Goal: Communication & Community: Ask a question

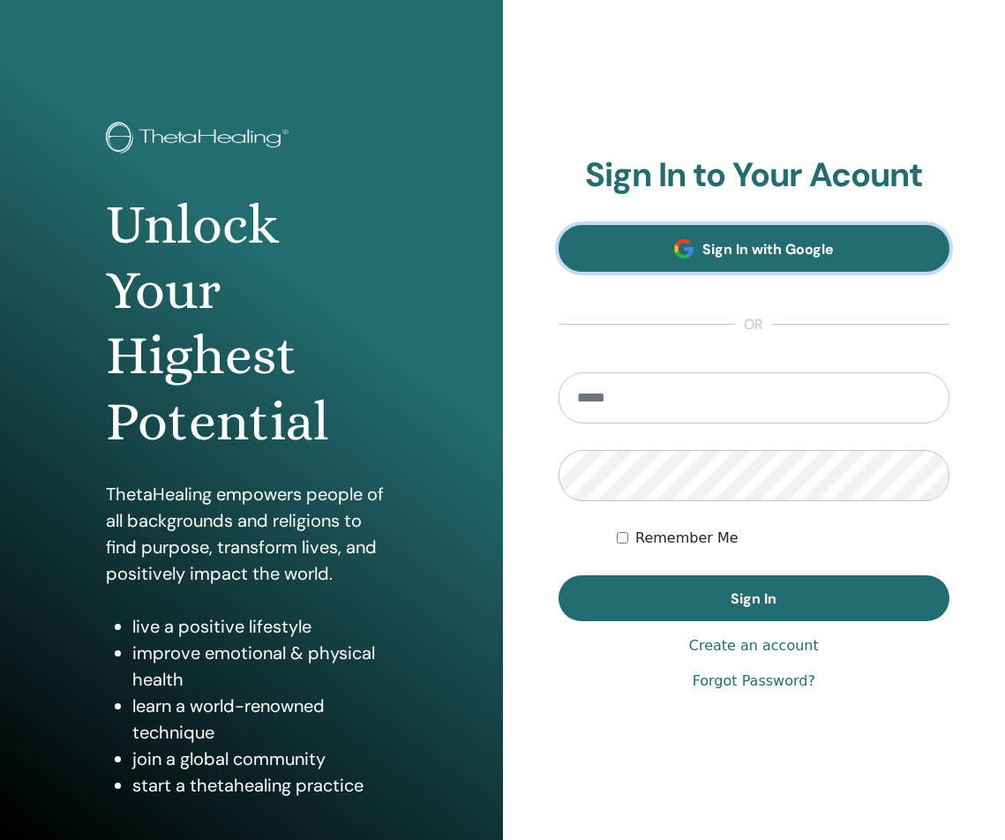
click at [647, 261] on link "Sign In with Google" at bounding box center [754, 248] width 392 height 47
click at [687, 259] on link "Sign In with Google" at bounding box center [754, 248] width 392 height 47
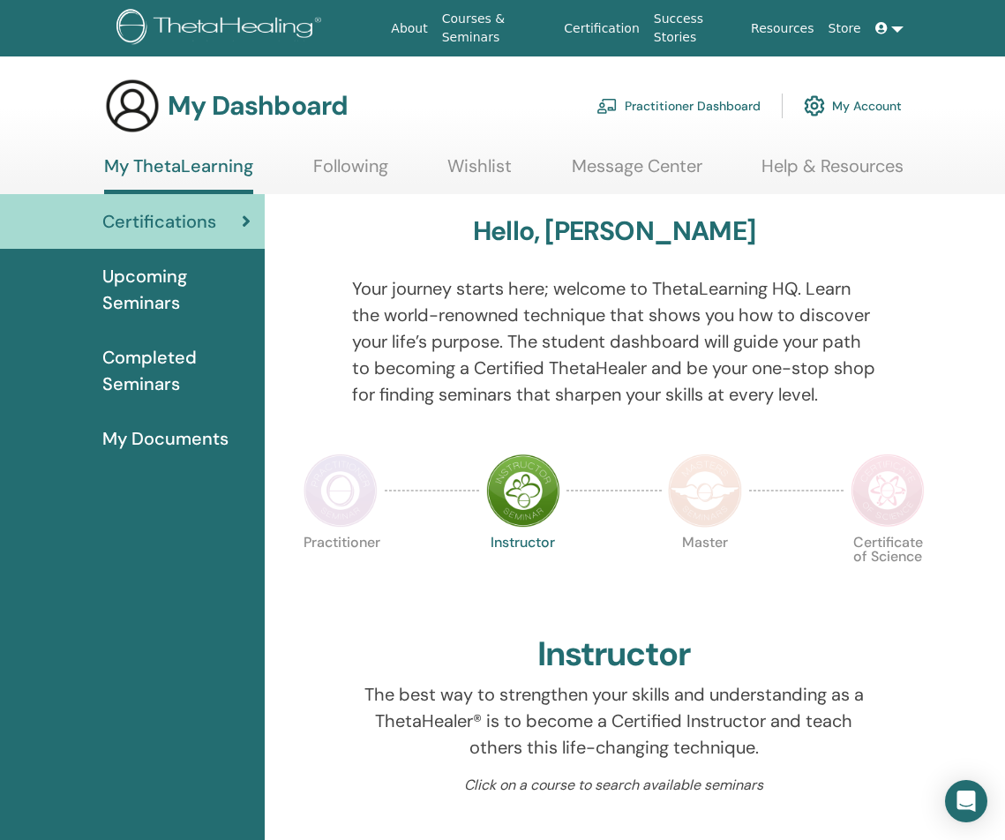
click at [618, 161] on link "Message Center" at bounding box center [637, 172] width 131 height 34
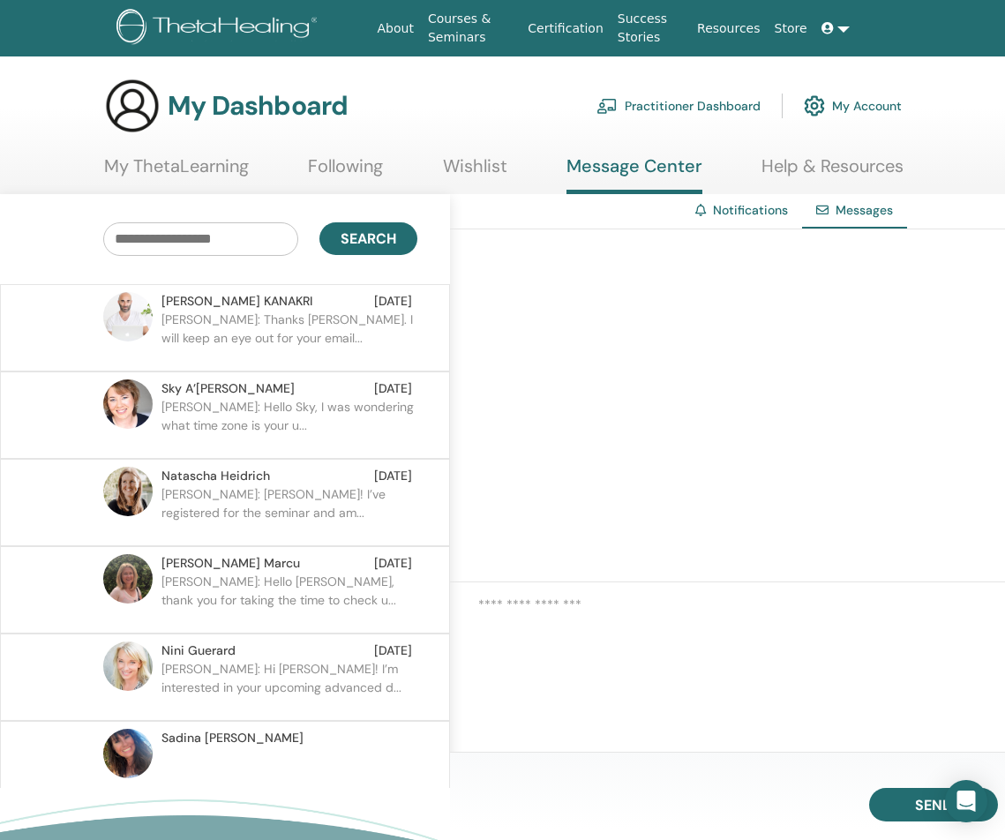
click at [301, 329] on p "Supriya: Thanks Elias. I will keep an eye out for your email..." at bounding box center [289, 337] width 256 height 53
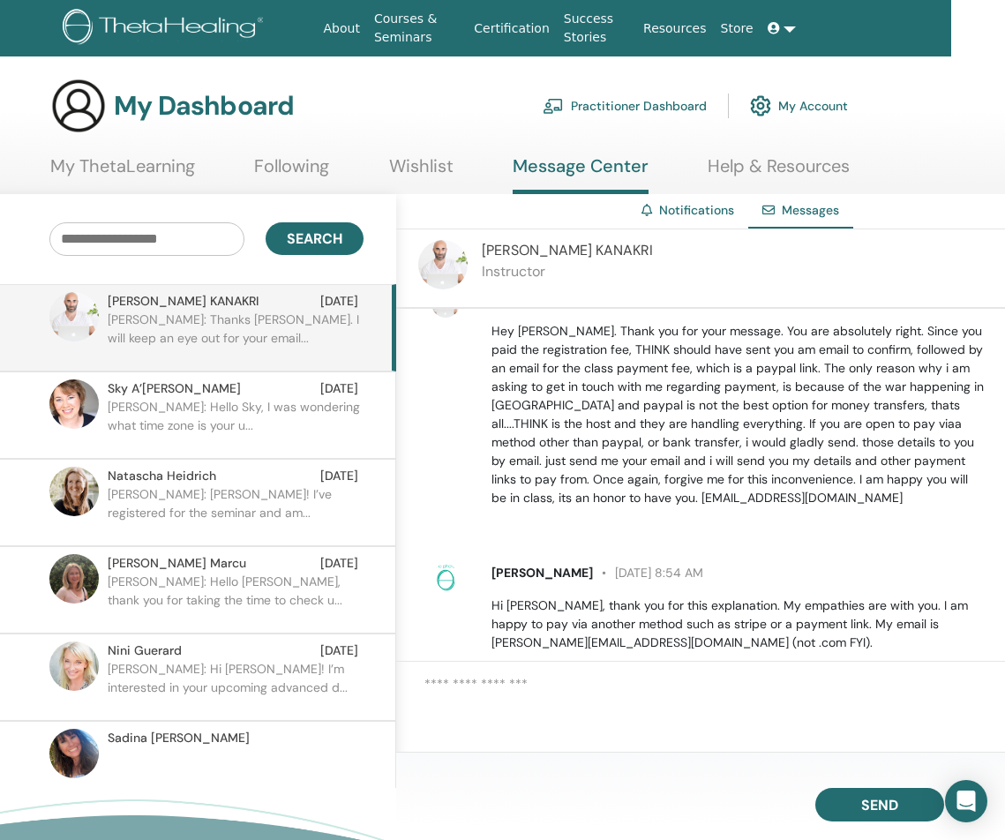
scroll to position [1966, 0]
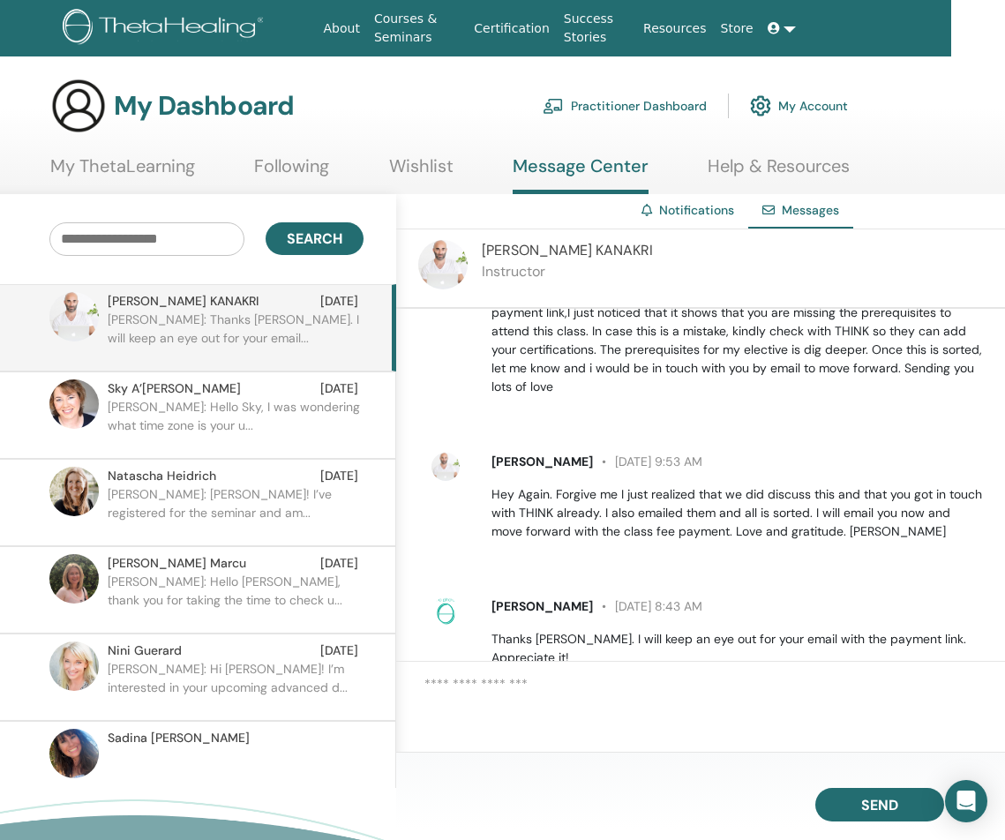
click at [198, 175] on ul "My ThetaLearning Following Wishlist Message Center Help & Resources" at bounding box center [449, 174] width 799 height 39
click at [178, 169] on link "My ThetaLearning" at bounding box center [122, 172] width 145 height 34
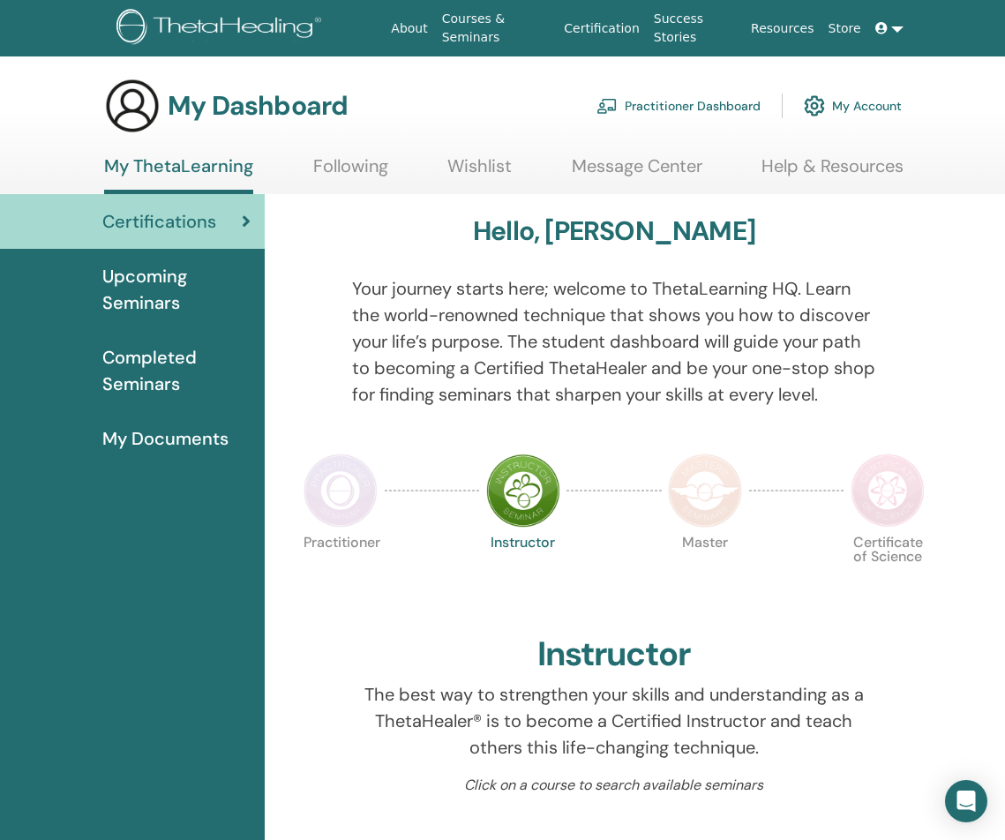
click at [168, 294] on span "Upcoming Seminars" at bounding box center [176, 289] width 148 height 53
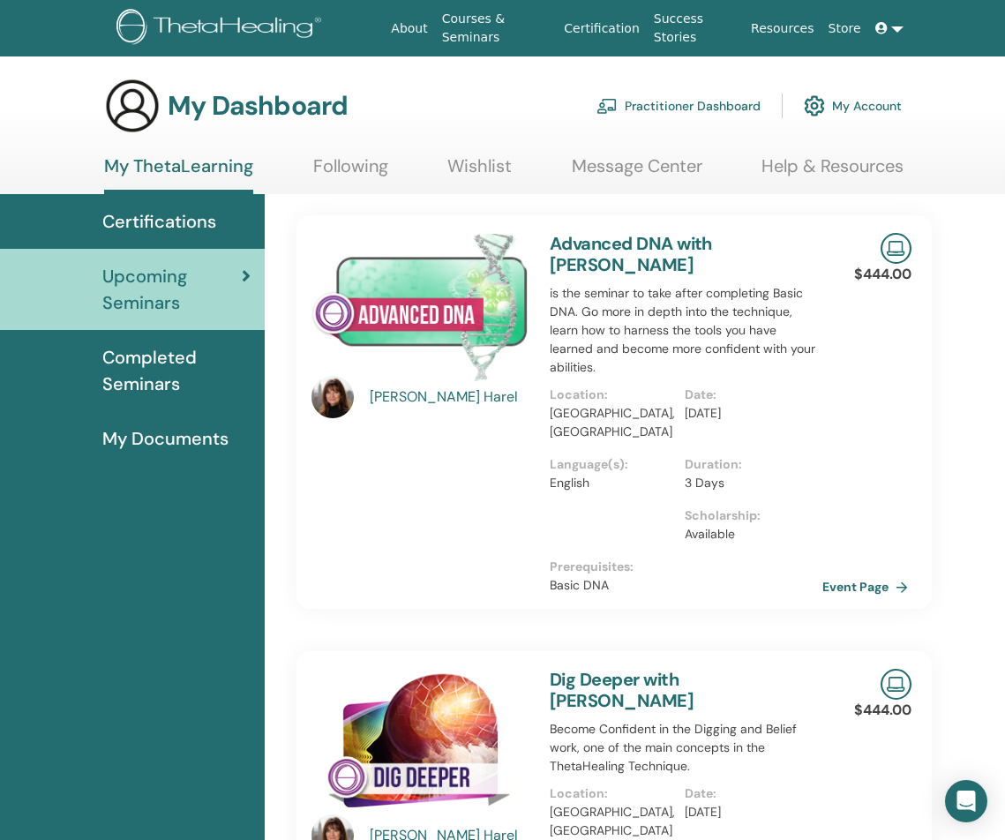
click at [884, 573] on link "Event Page" at bounding box center [868, 586] width 93 height 26
click at [202, 174] on link "My ThetaLearning" at bounding box center [178, 174] width 149 height 39
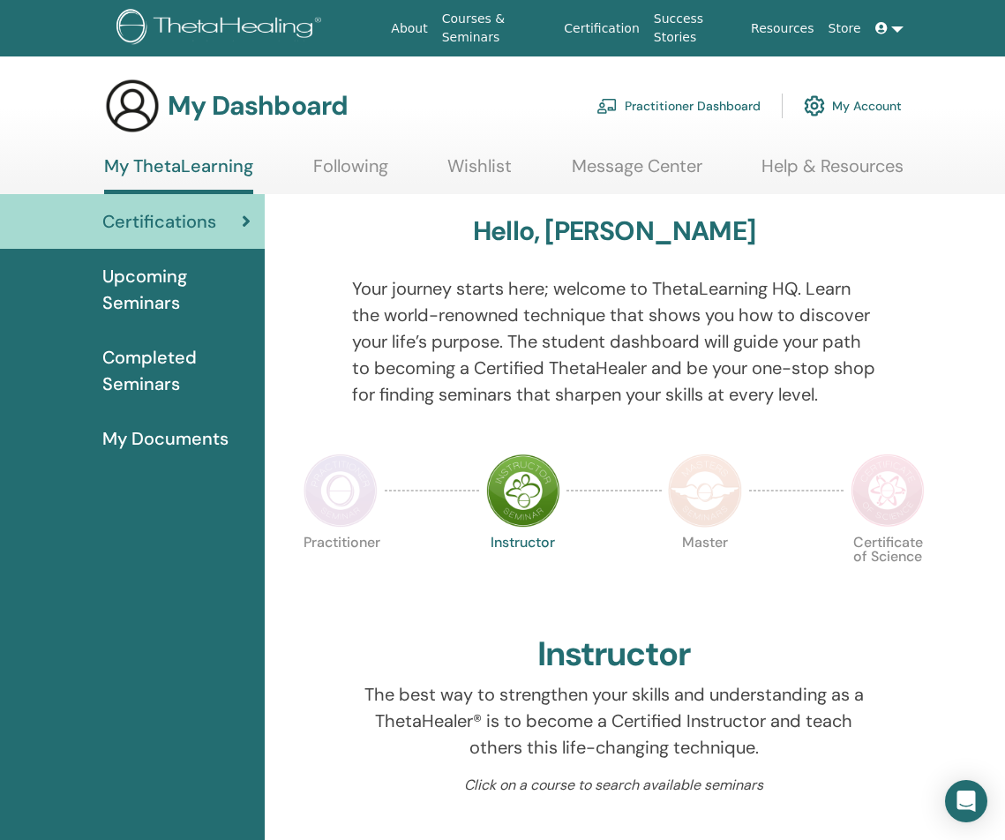
click at [346, 499] on img at bounding box center [340, 490] width 74 height 74
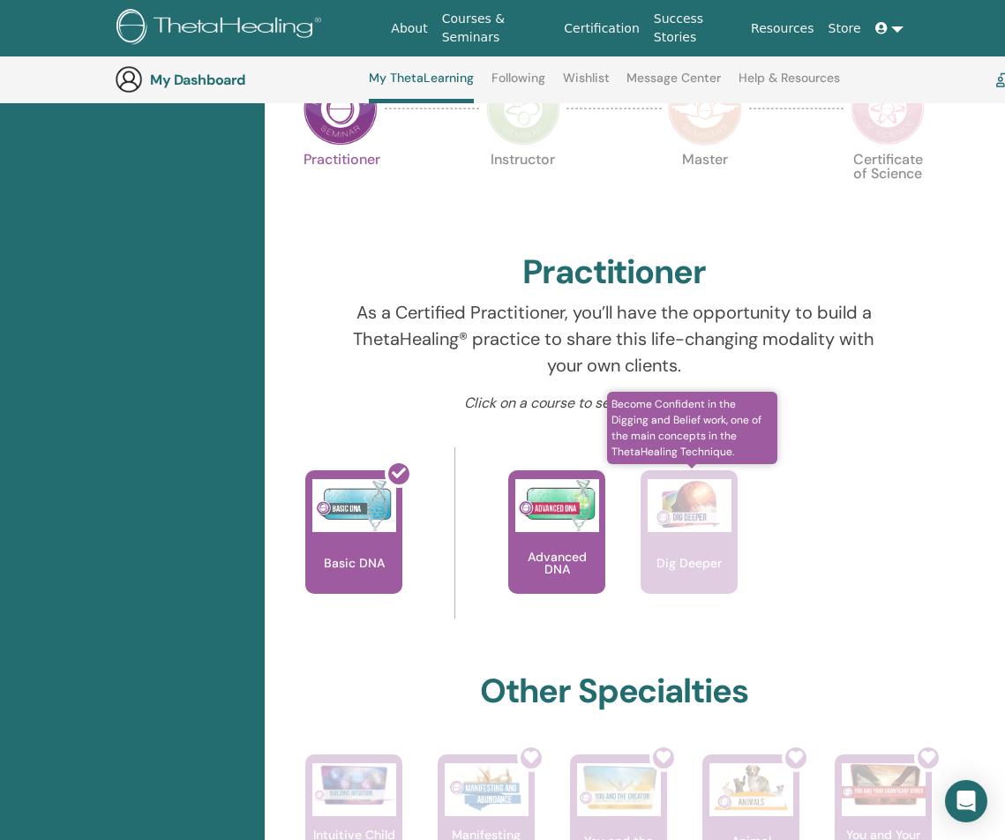
scroll to position [424, 0]
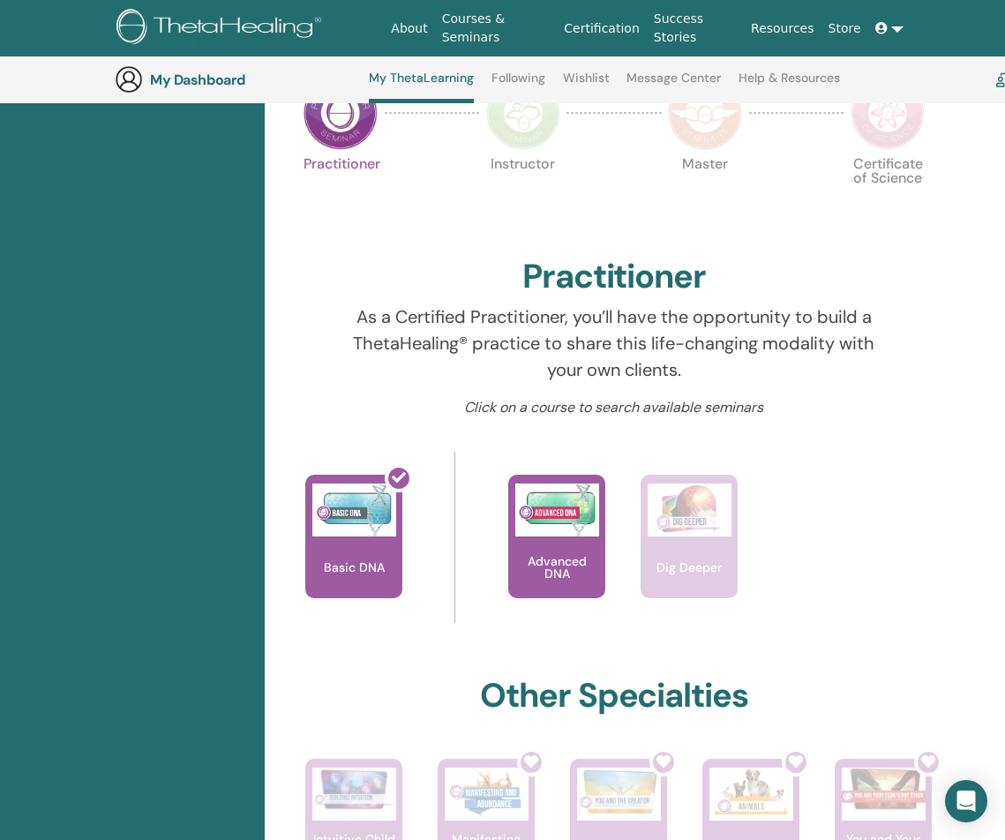
click at [533, 120] on img at bounding box center [523, 113] width 74 height 74
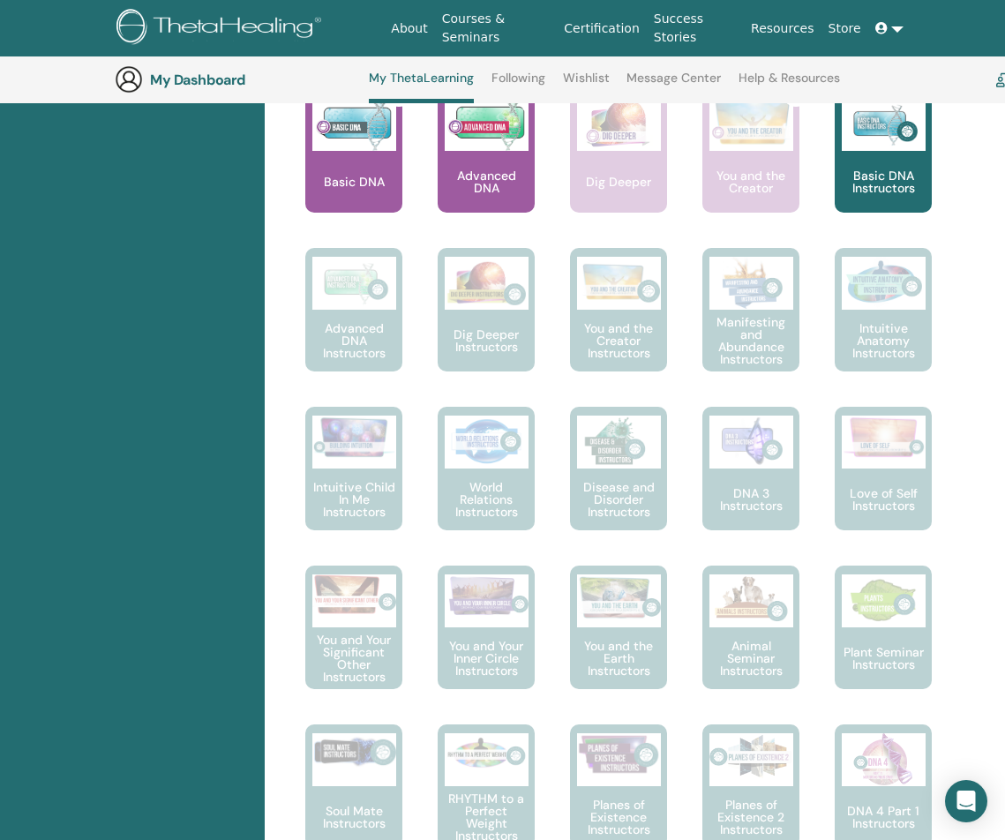
scroll to position [819, 0]
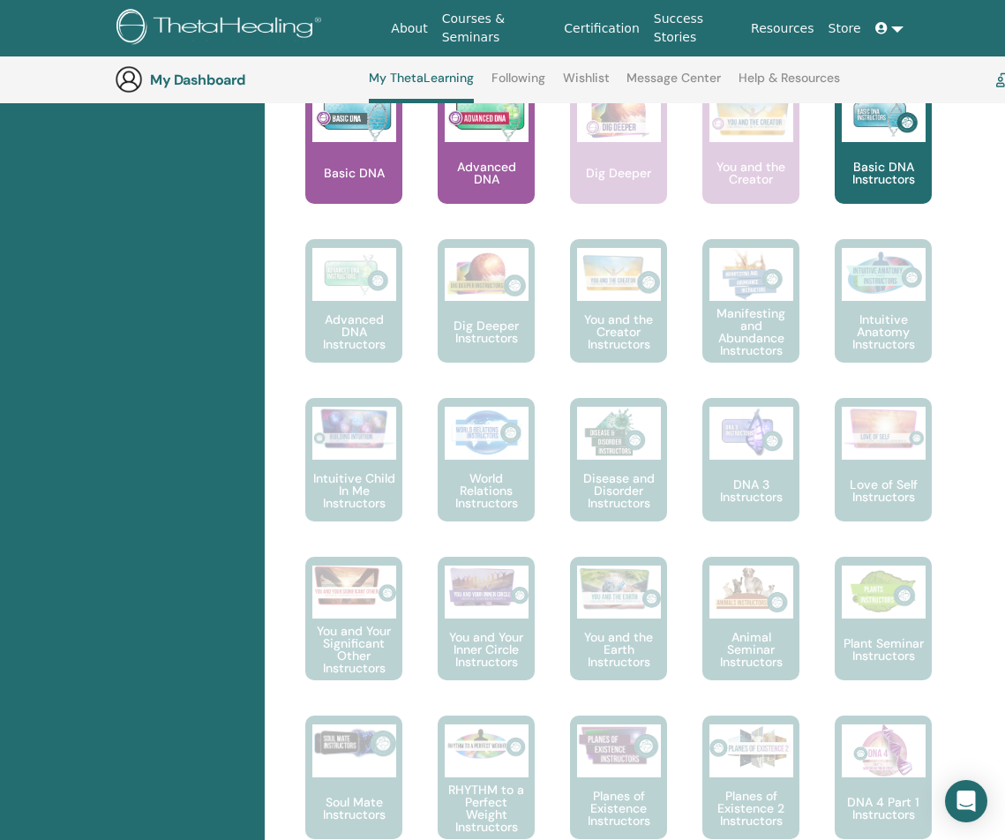
click at [587, 85] on link "Wishlist" at bounding box center [586, 85] width 47 height 28
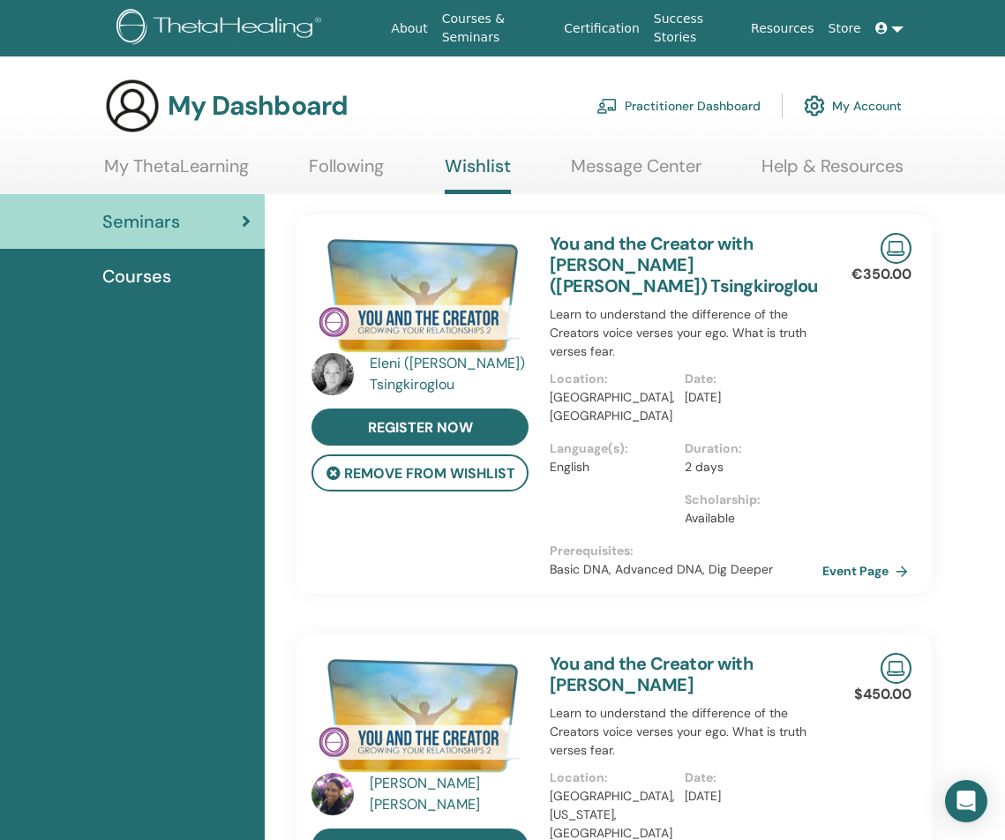
click at [898, 542] on div "€350.00 Event Page" at bounding box center [889, 404] width 65 height 378
click at [859, 558] on link "Event Page" at bounding box center [868, 571] width 93 height 26
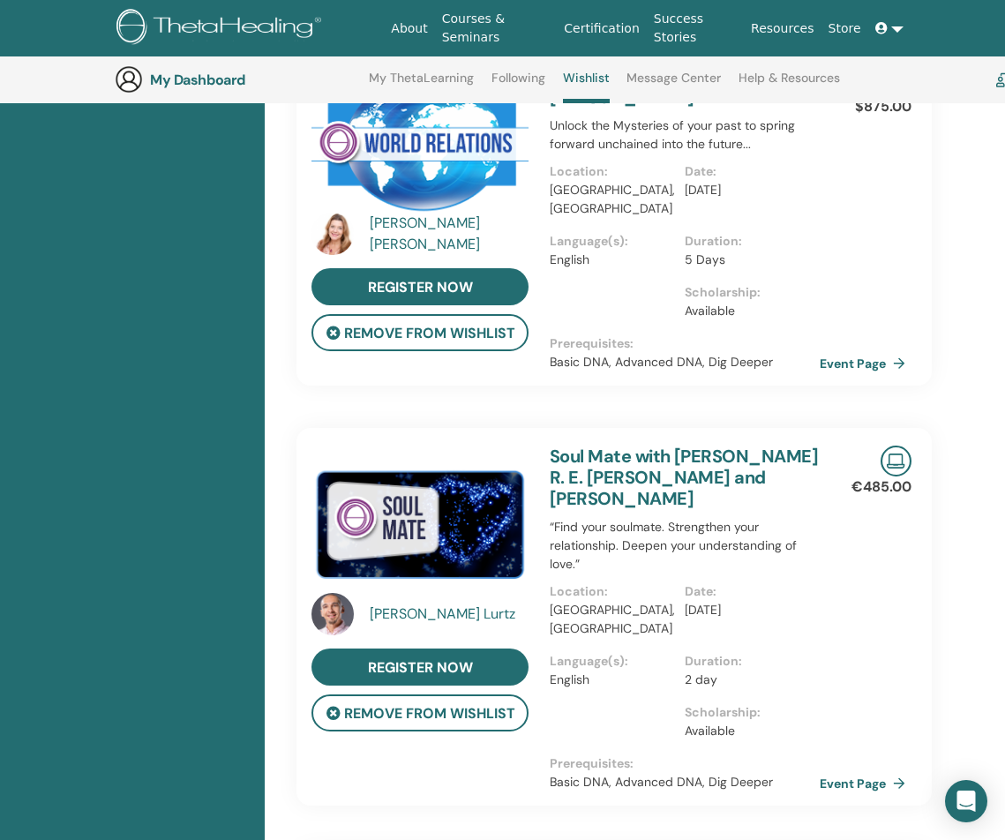
scroll to position [1076, 0]
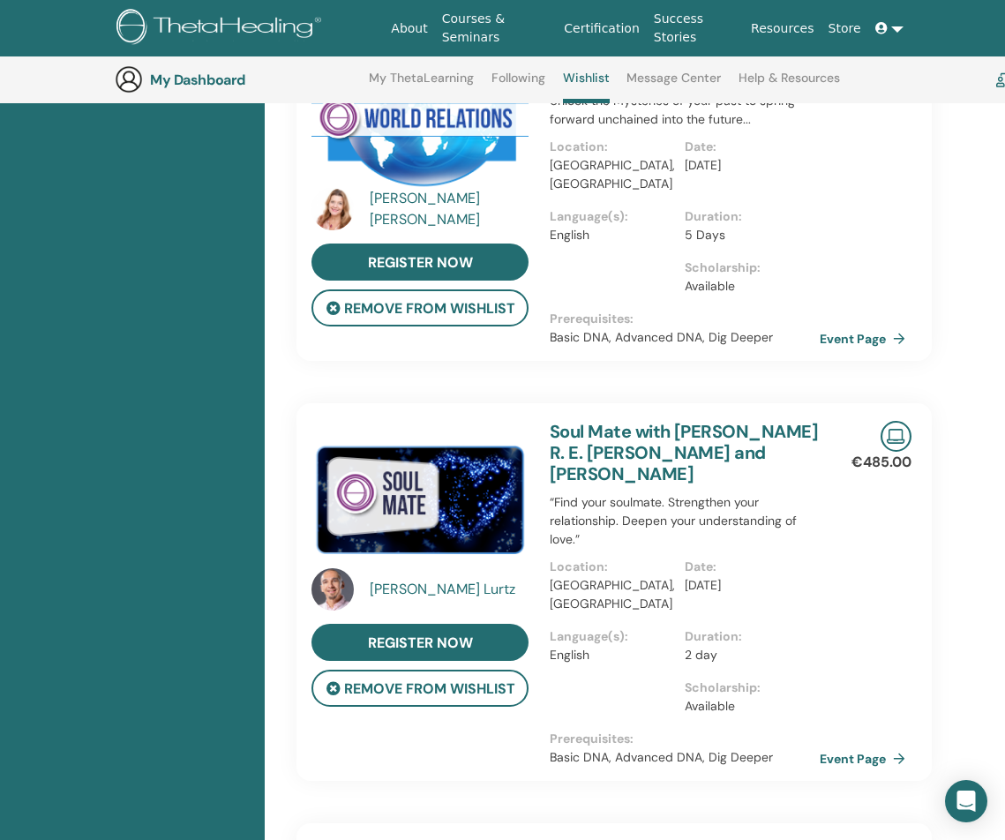
drag, startPoint x: 836, startPoint y: 294, endPoint x: 544, endPoint y: 39, distance: 387.7
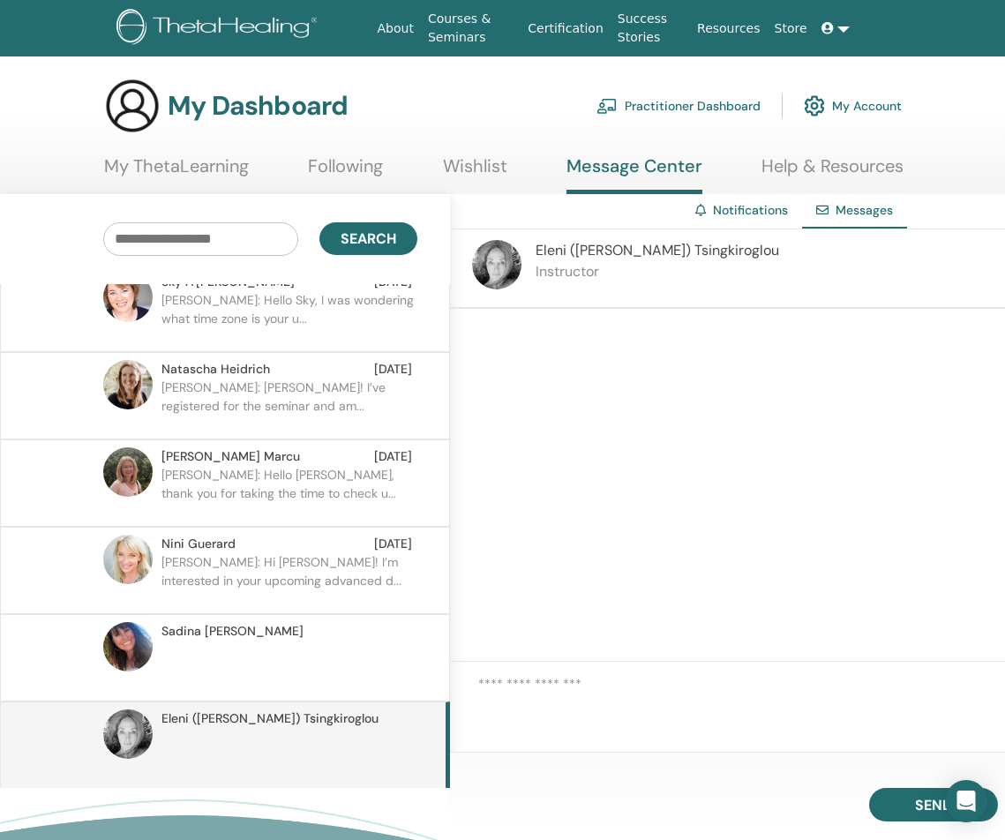
scroll to position [108, 0]
click at [551, 709] on textarea at bounding box center [768, 703] width 580 height 59
paste textarea "**********"
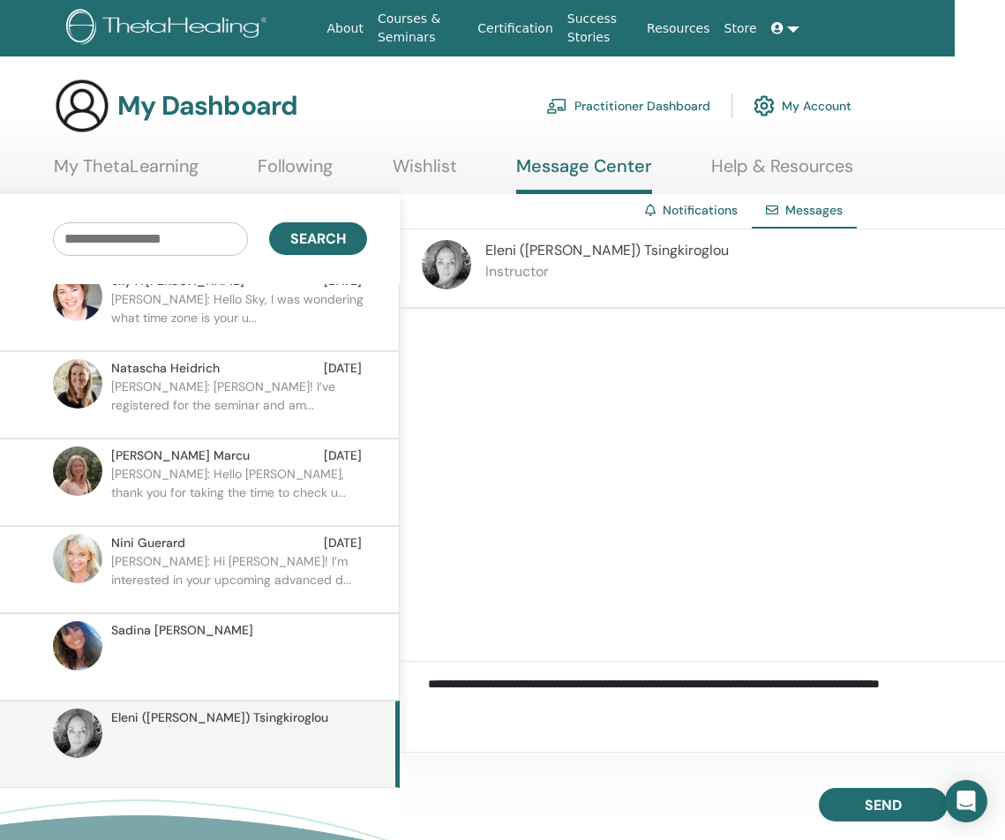
scroll to position [0, 51]
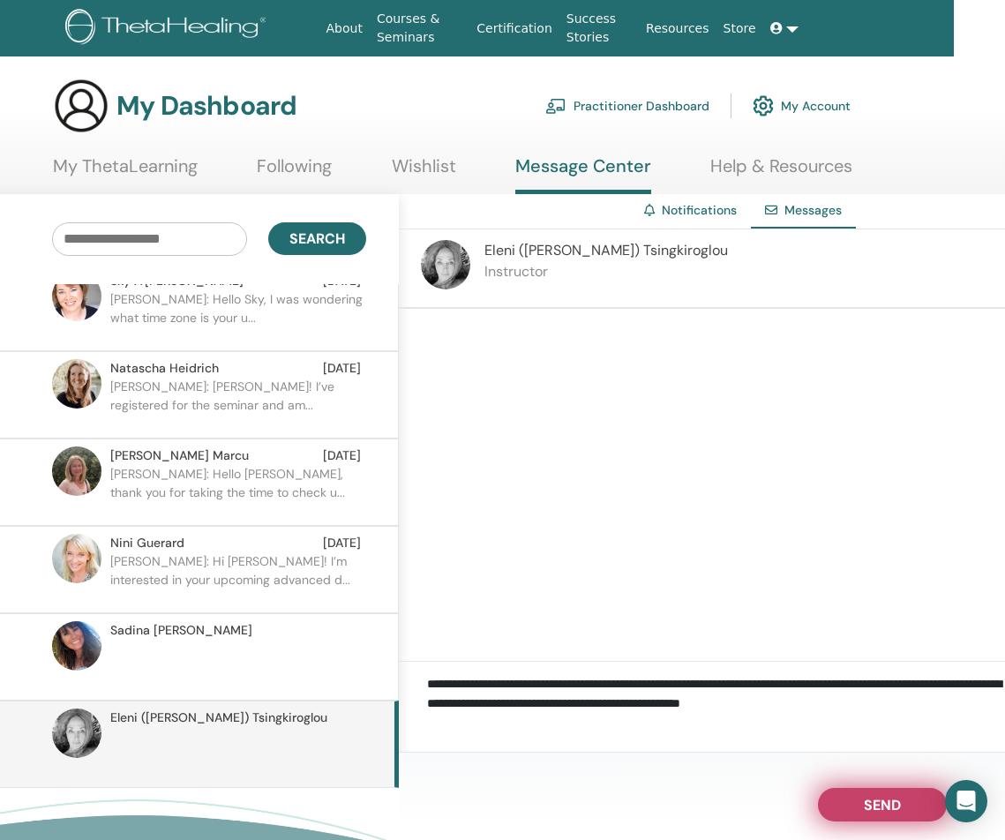
type textarea "**********"
click at [905, 799] on button "Send" at bounding box center [882, 805] width 129 height 34
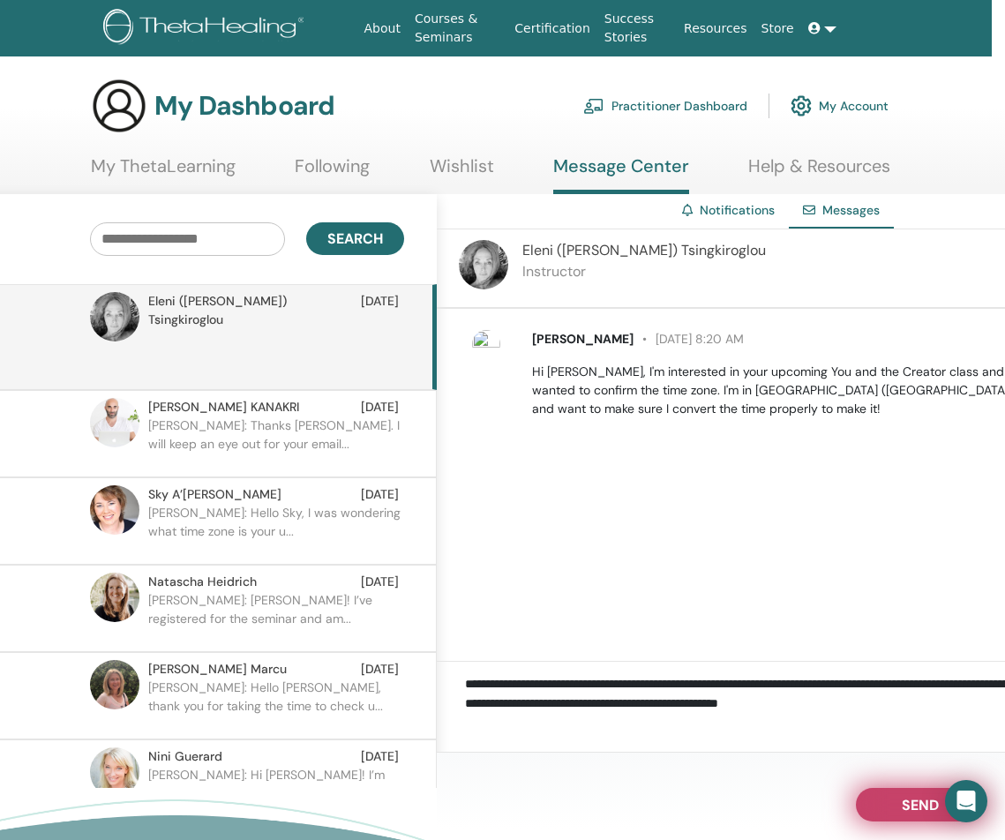
scroll to position [0, 0]
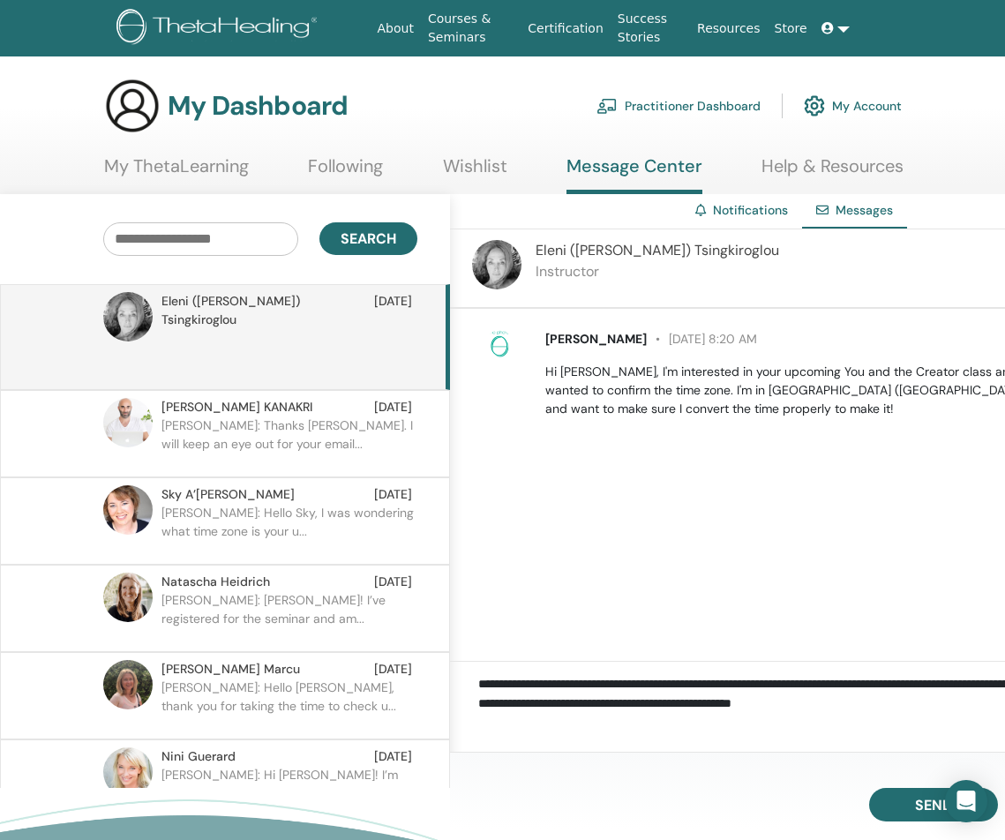
click at [546, 695] on textarea "**********" at bounding box center [768, 703] width 580 height 59
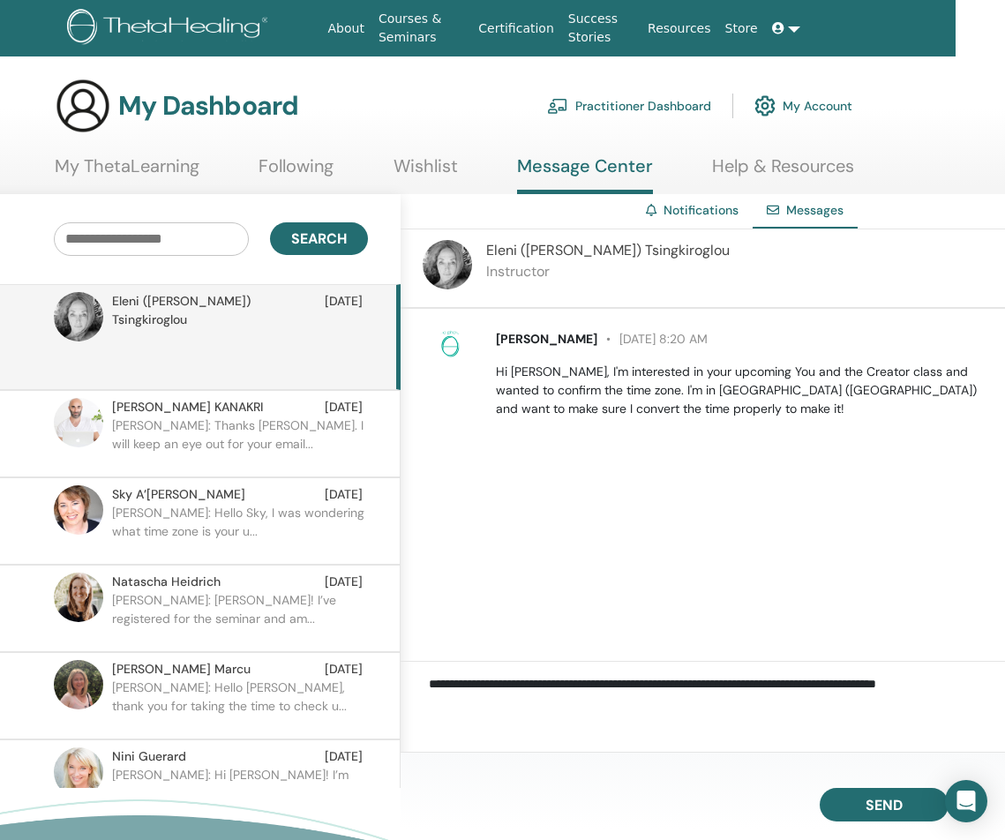
scroll to position [0, 53]
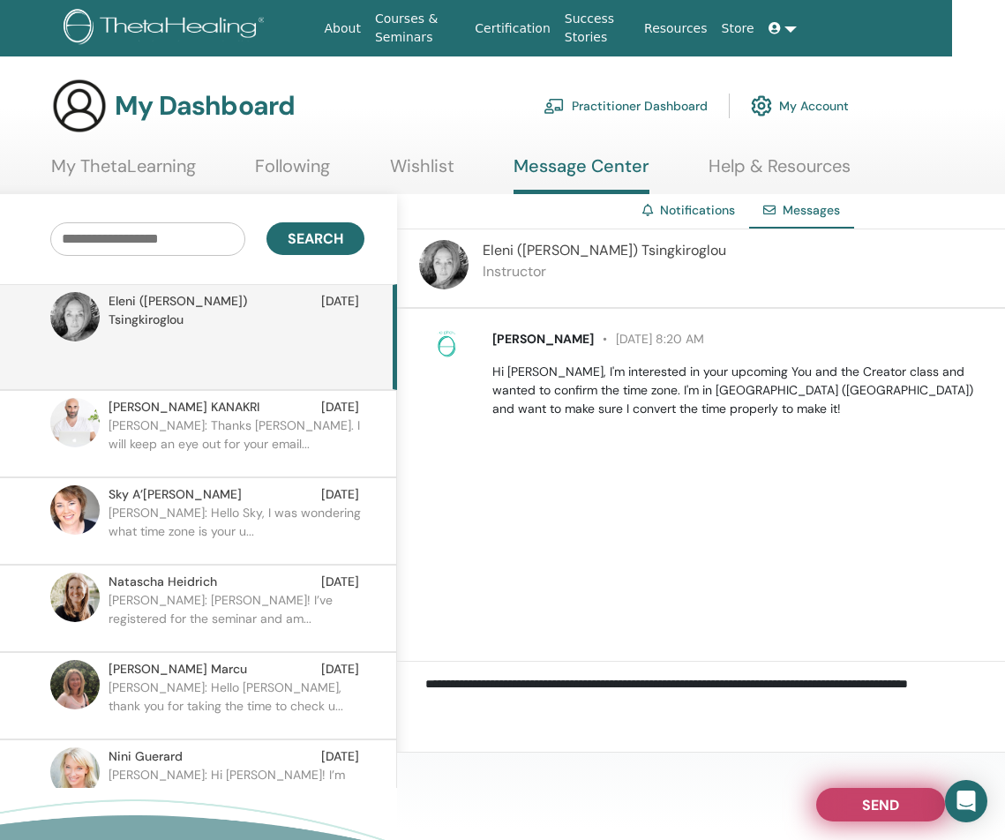
type textarea "**********"
click at [868, 814] on button "Send" at bounding box center [880, 805] width 129 height 34
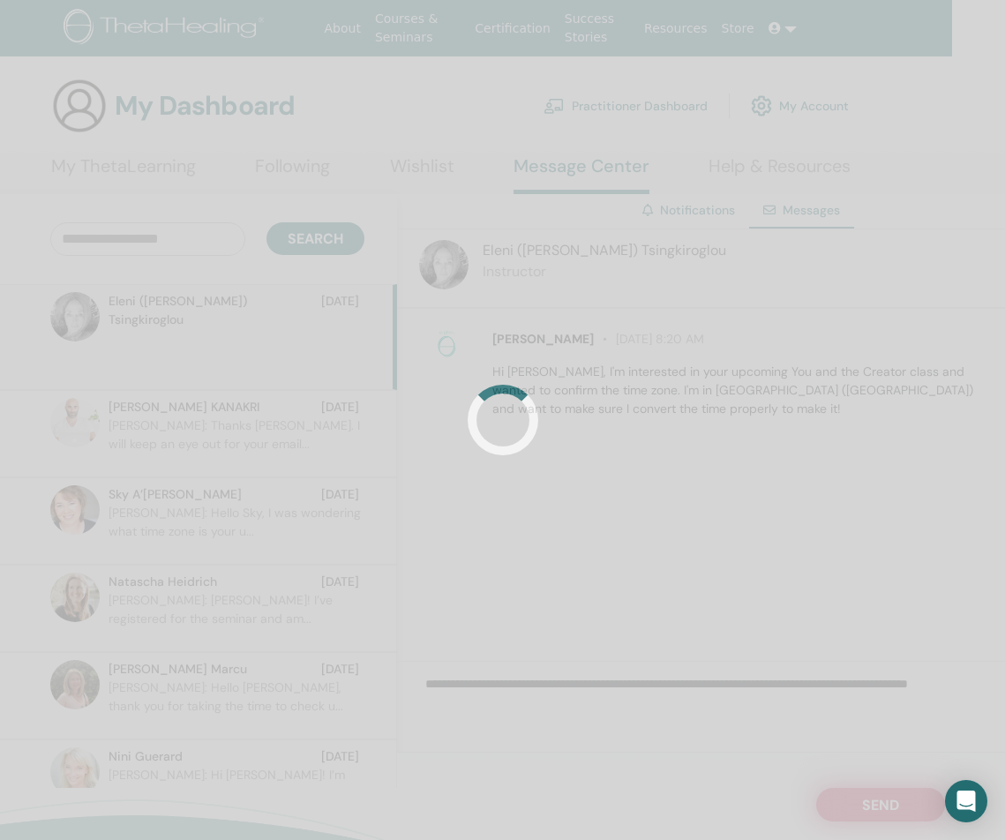
scroll to position [0, 54]
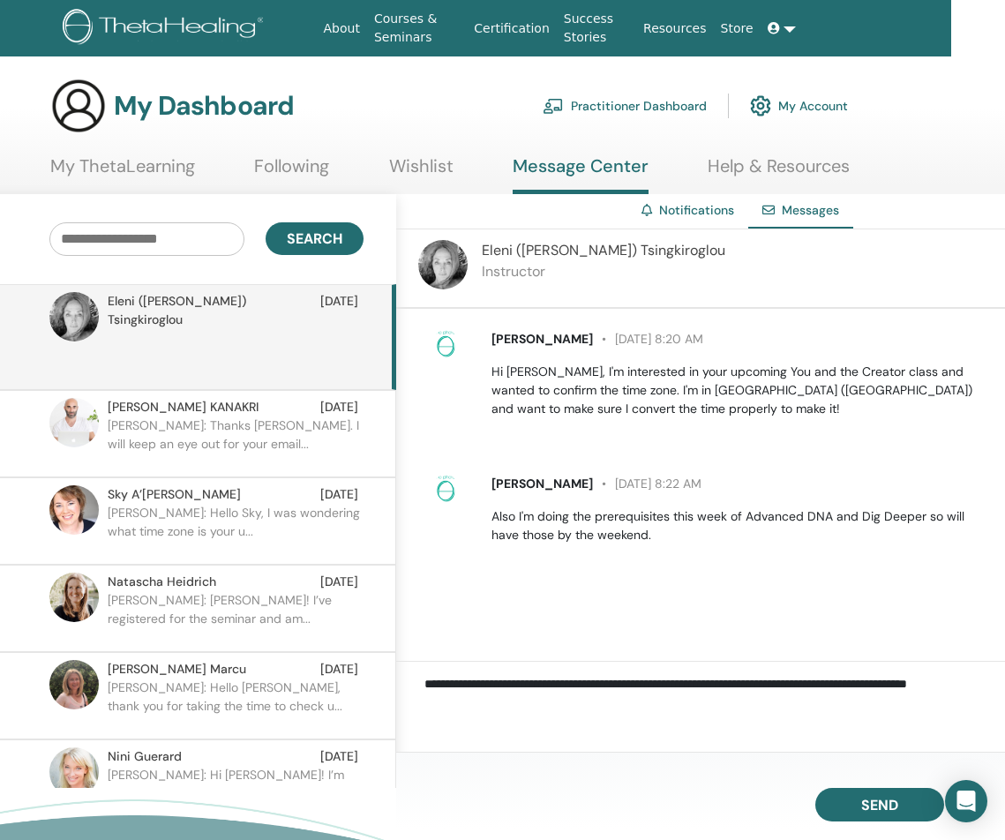
click at [180, 178] on link "My ThetaLearning" at bounding box center [122, 172] width 145 height 34
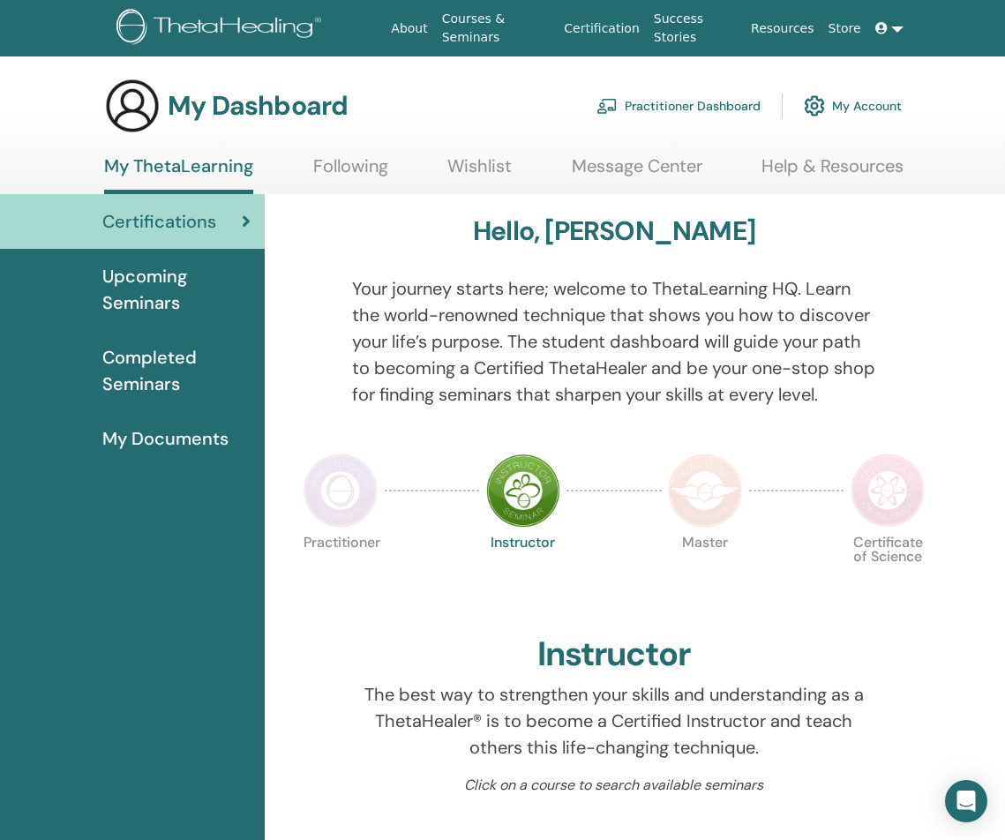
click at [213, 290] on span "Upcoming Seminars" at bounding box center [176, 289] width 148 height 53
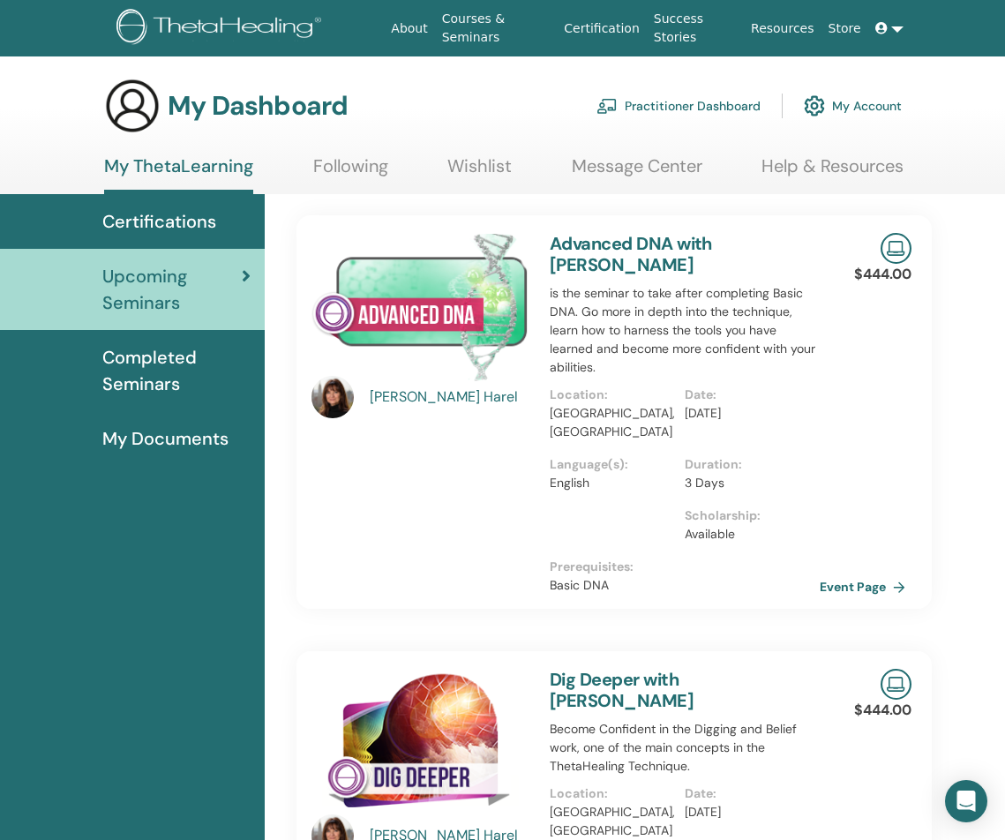
click at [393, 401] on div "[PERSON_NAME]" at bounding box center [451, 396] width 163 height 21
click at [870, 573] on link "Event Page" at bounding box center [868, 586] width 93 height 26
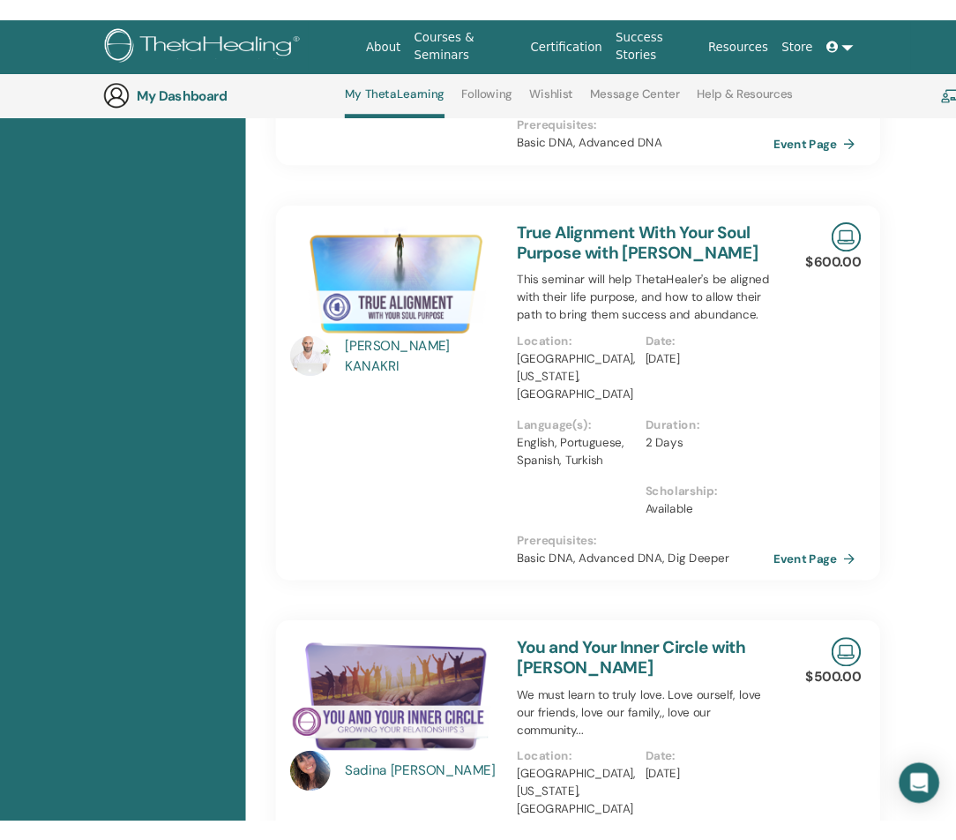
scroll to position [905, 6]
